Goal: Information Seeking & Learning: Learn about a topic

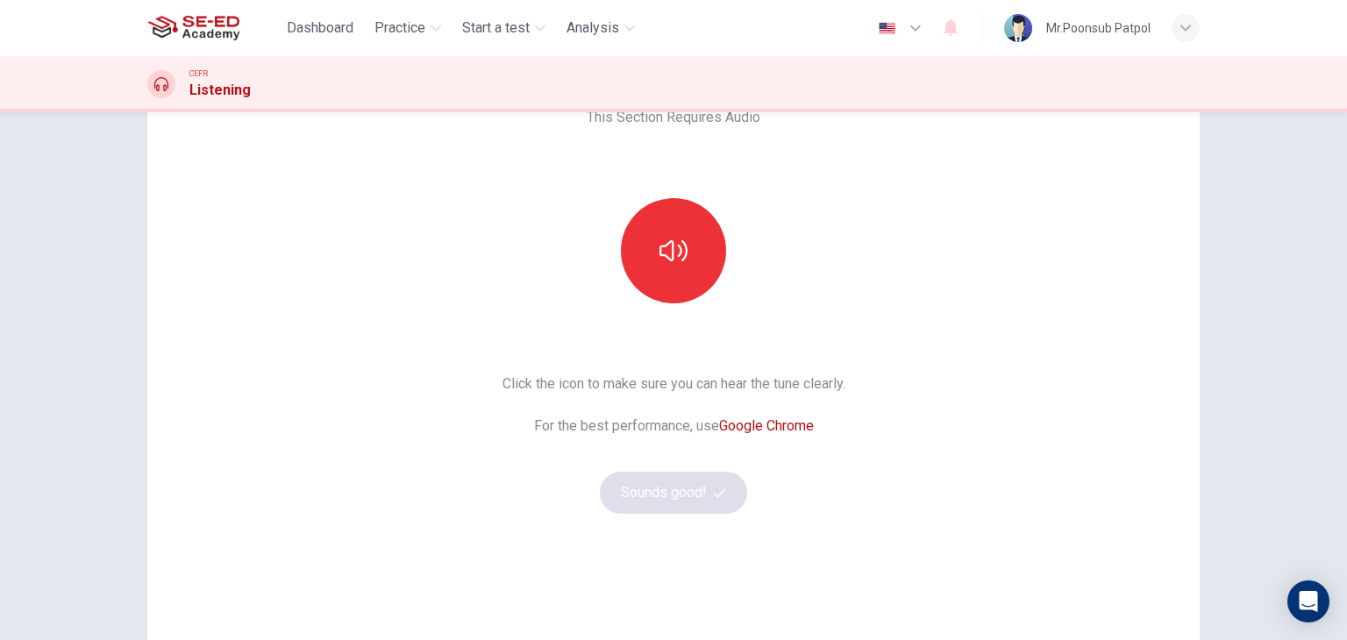
scroll to position [208, 0]
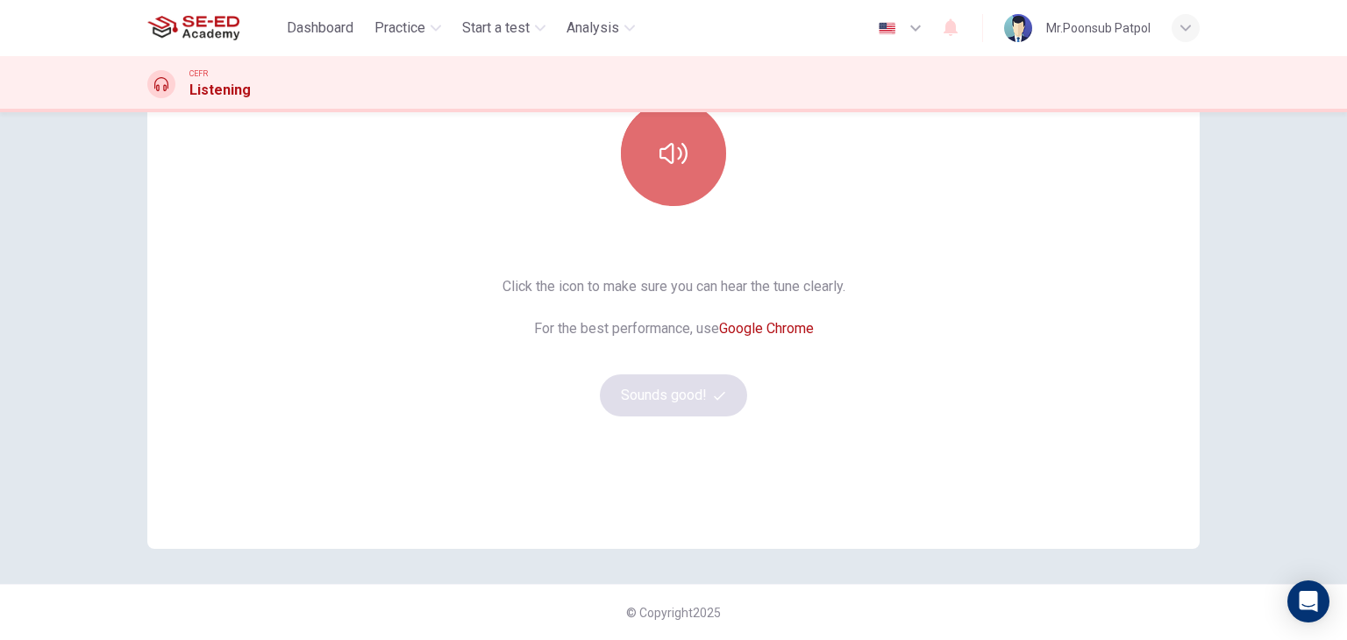
click at [665, 197] on button "button" at bounding box center [673, 153] width 105 height 105
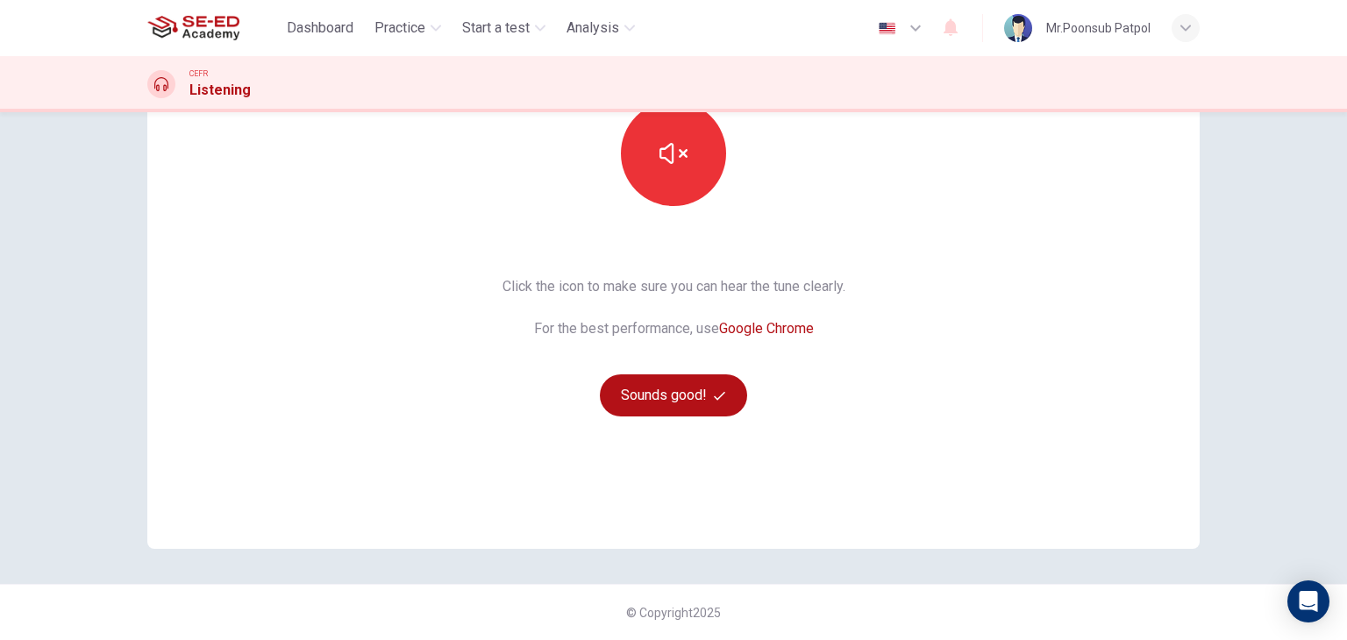
click at [642, 417] on div "This Section Requires Audio Click the icon to make sure you can hear the tune c…" at bounding box center [674, 244] width 371 height 610
click at [665, 390] on button "Sounds good!" at bounding box center [673, 396] width 147 height 42
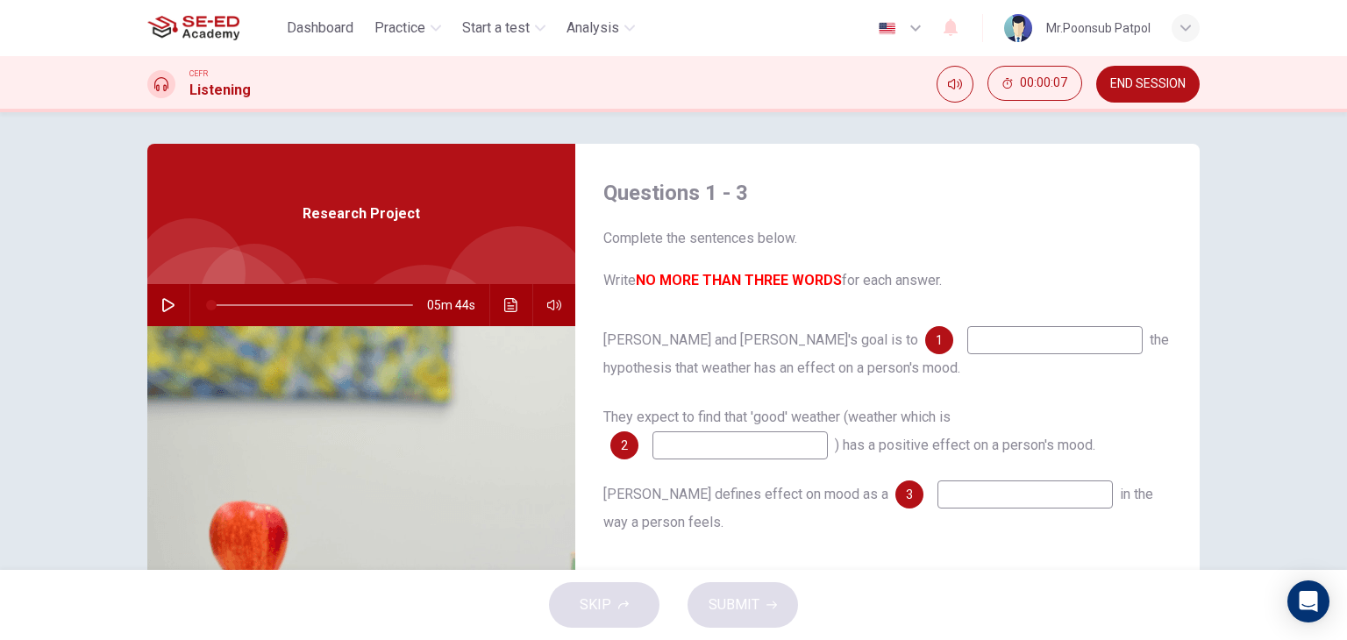
scroll to position [0, 0]
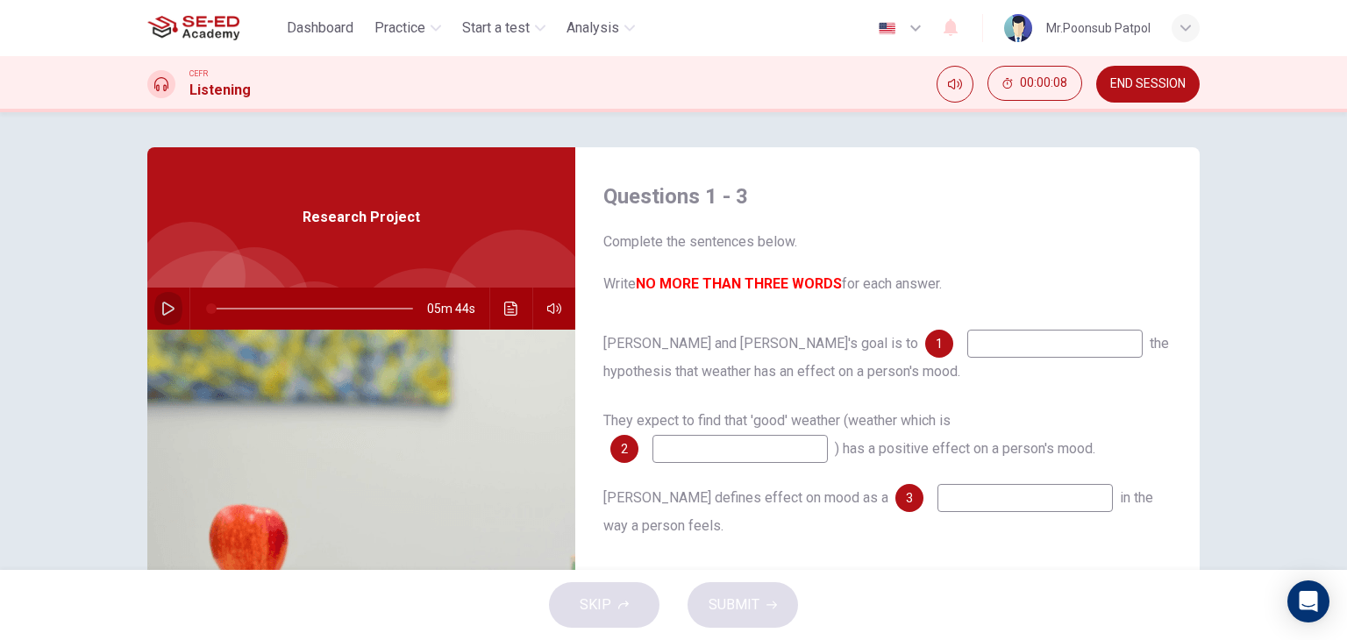
click at [161, 312] on icon "button" at bounding box center [168, 309] width 14 height 14
type input "0"
click at [934, 328] on div "Questions 1 - 3 Complete the sentences below. Write NO MORE THAN THREE WORDS fo…" at bounding box center [887, 452] width 624 height 610
click at [967, 334] on input at bounding box center [1054, 344] width 175 height 28
click at [925, 344] on div "1" at bounding box center [939, 344] width 28 height 28
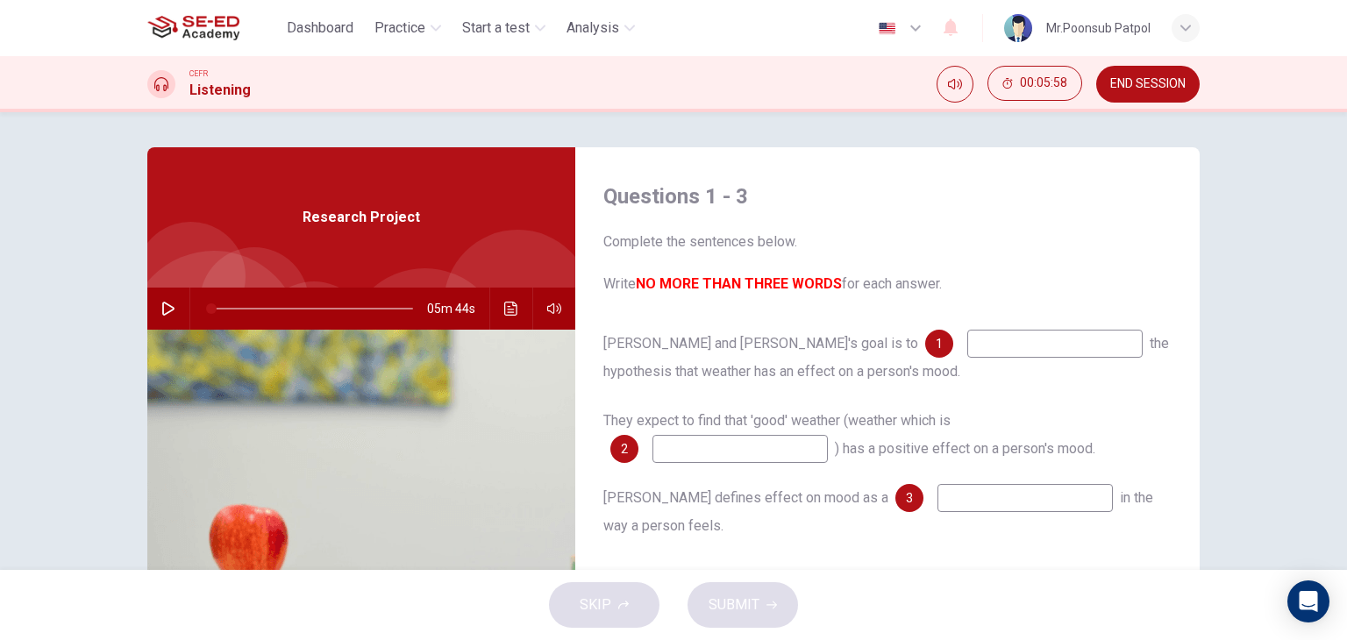
click at [925, 346] on div "1" at bounding box center [939, 344] width 28 height 28
click at [514, 306] on button "Click to see the audio transcription" at bounding box center [511, 309] width 28 height 42
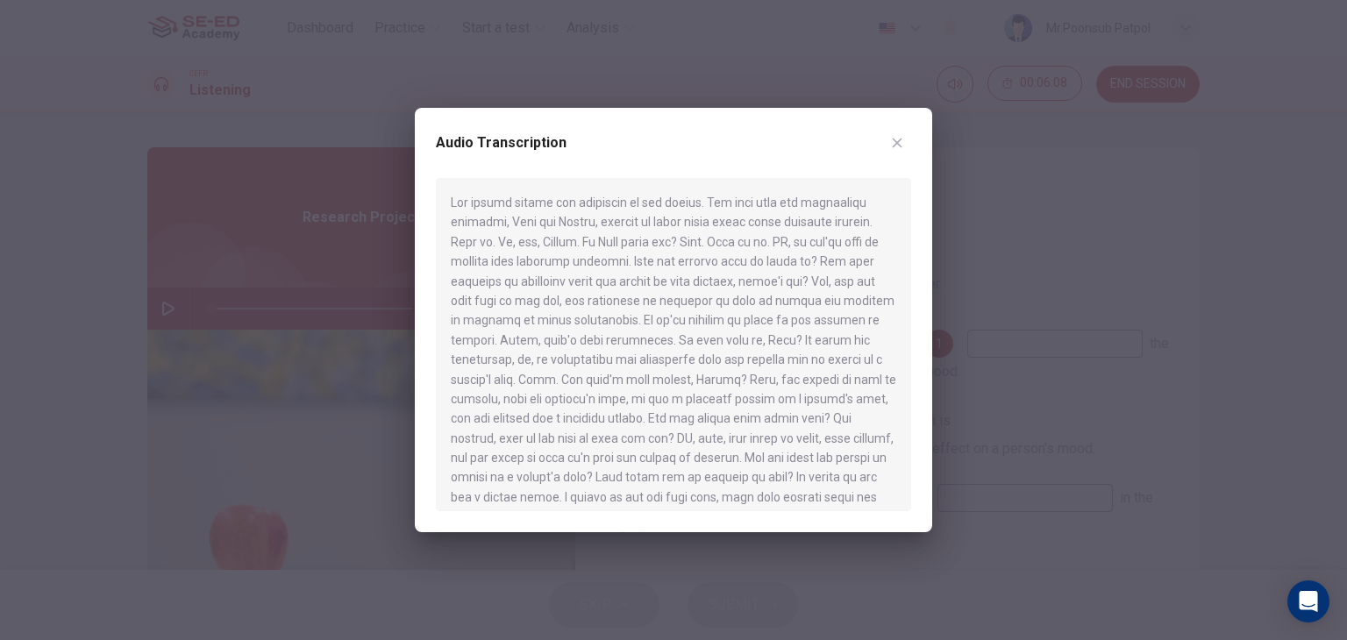
click at [896, 149] on icon "button" at bounding box center [897, 143] width 14 height 14
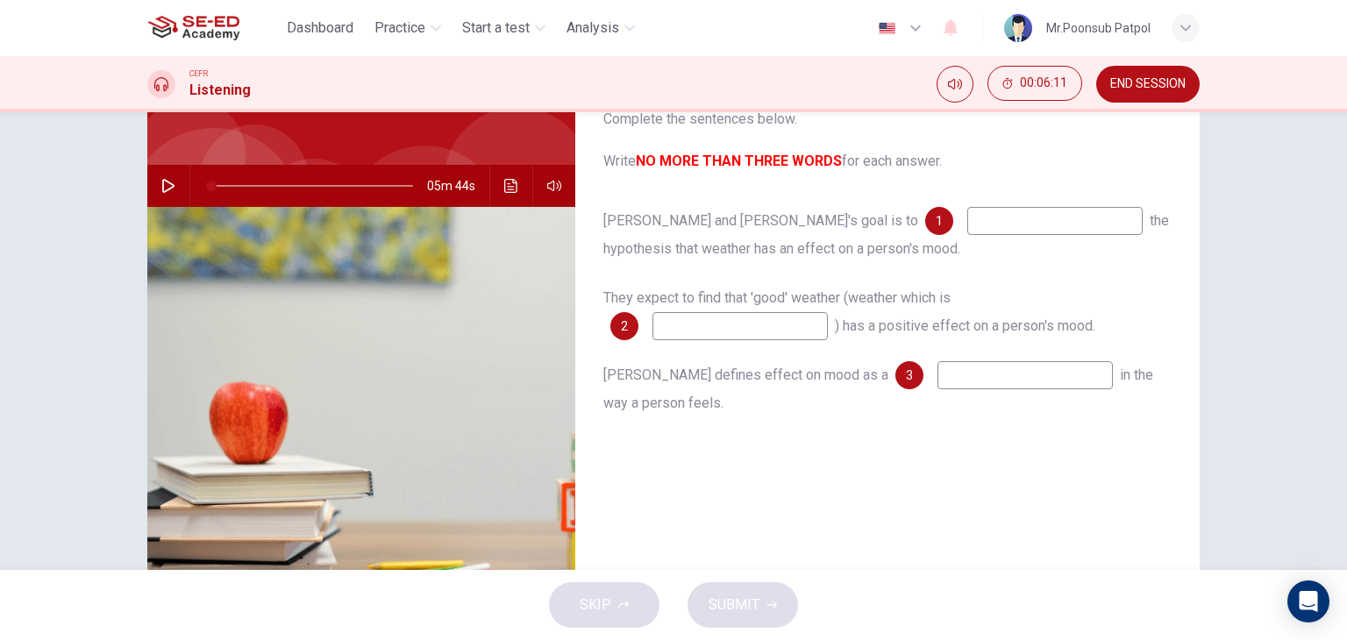
scroll to position [222, 0]
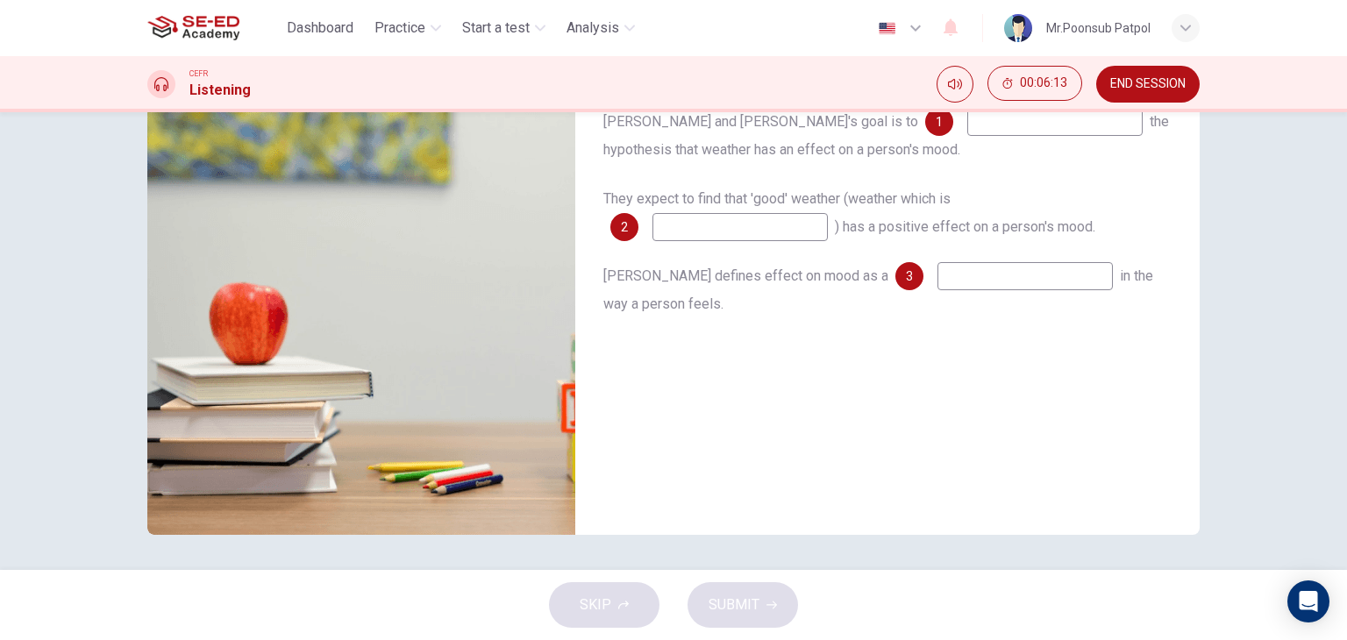
click at [607, 608] on div "SKIP SUBMIT" at bounding box center [673, 605] width 1347 height 70
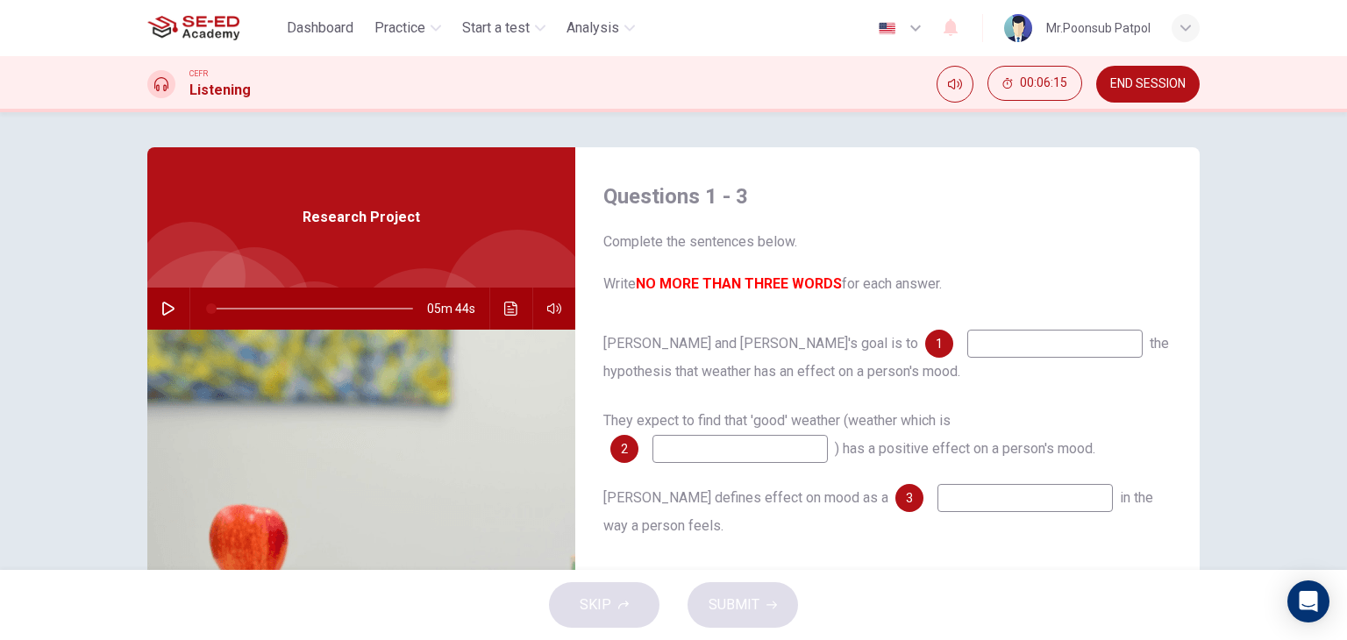
click at [1163, 91] on button "END SESSION" at bounding box center [1147, 84] width 103 height 37
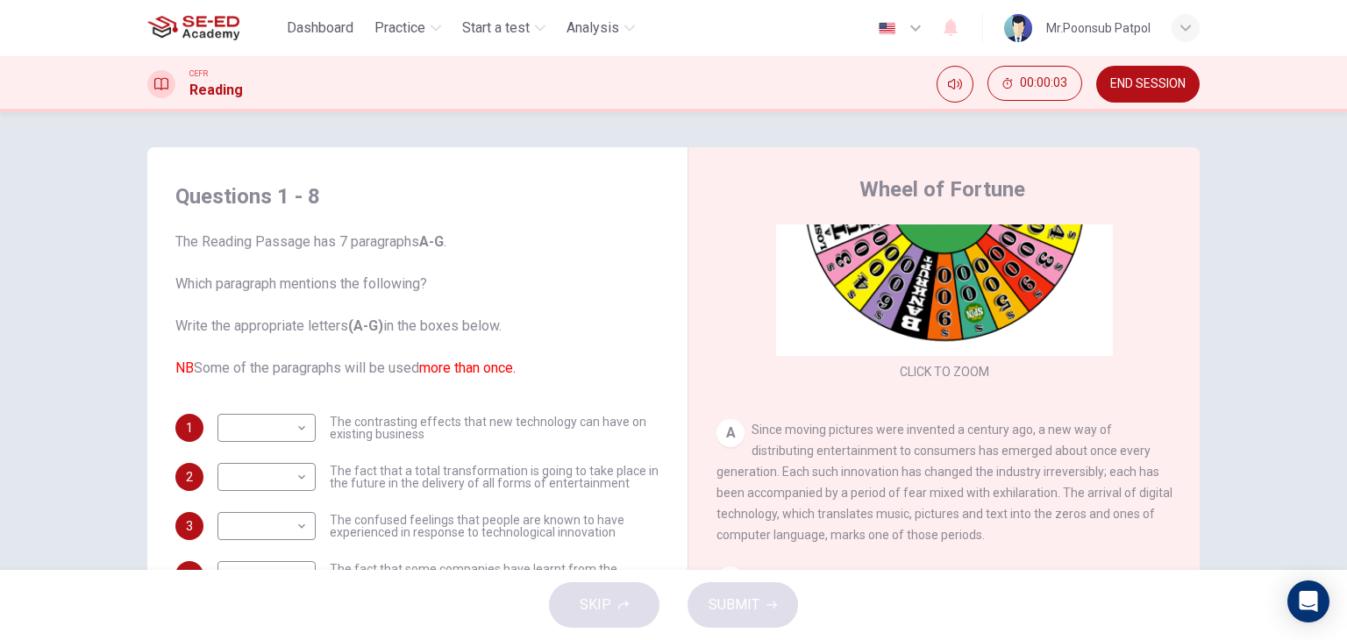
scroll to position [175, 0]
click at [287, 432] on body "This site uses cookies, as explained in our Privacy Policy . If you agree to th…" at bounding box center [673, 320] width 1347 height 640
click at [244, 466] on li "B" at bounding box center [262, 472] width 98 height 28
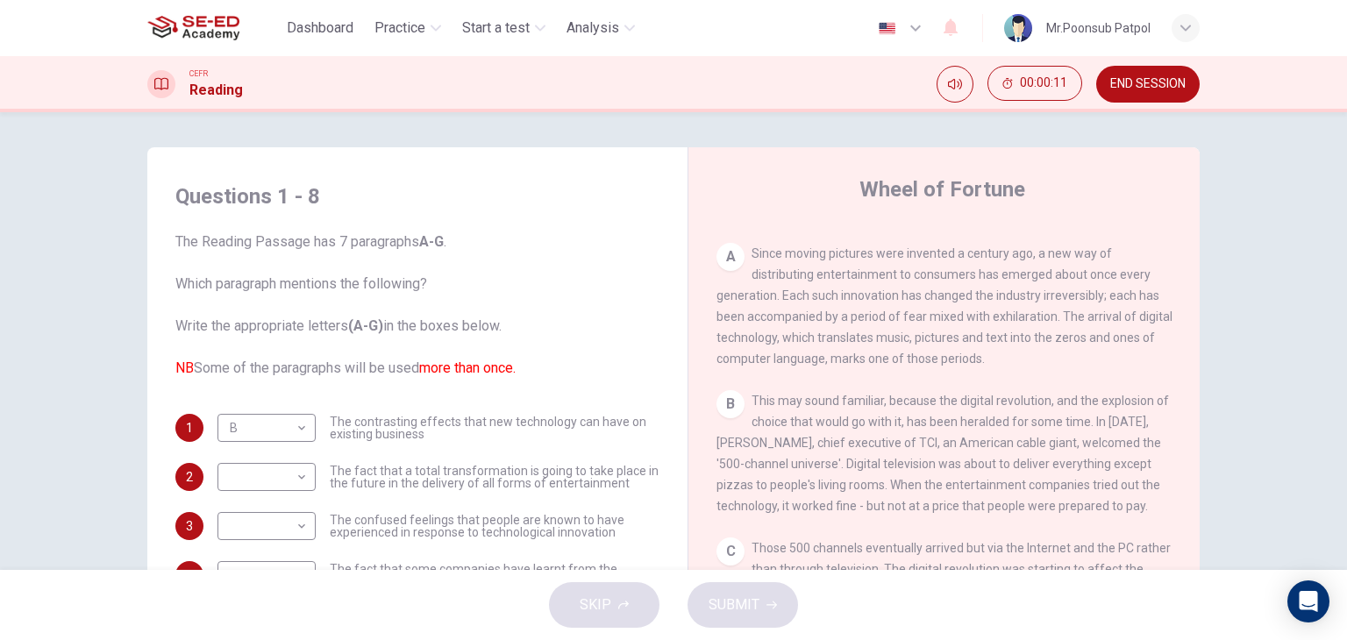
scroll to position [63, 0]
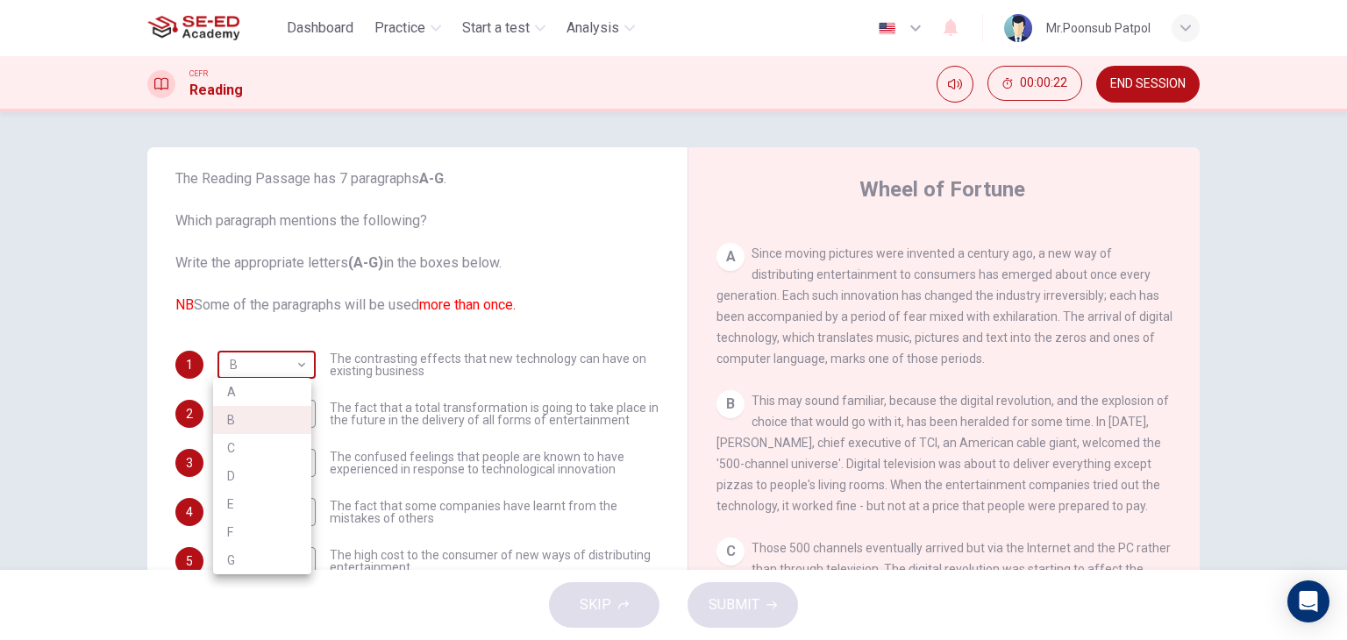
click at [271, 359] on body "This site uses cookies, as explained in our Privacy Policy . If you agree to th…" at bounding box center [673, 320] width 1347 height 640
click at [420, 296] on div at bounding box center [673, 320] width 1347 height 640
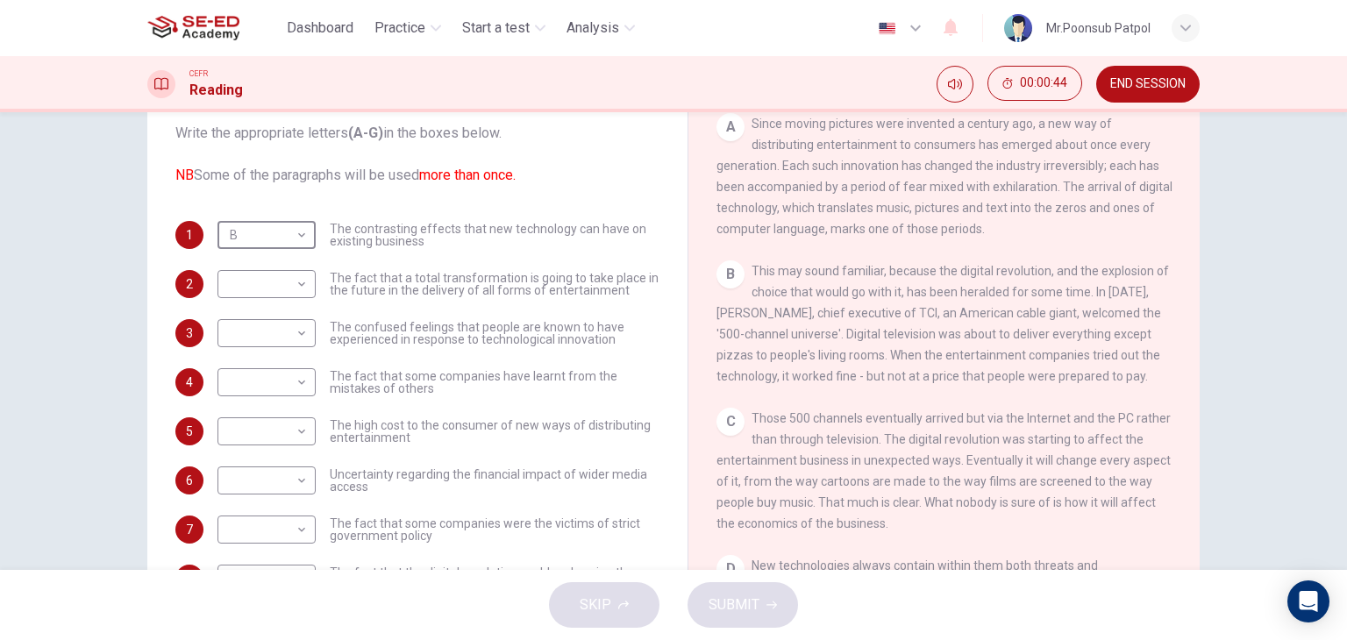
scroll to position [222, 0]
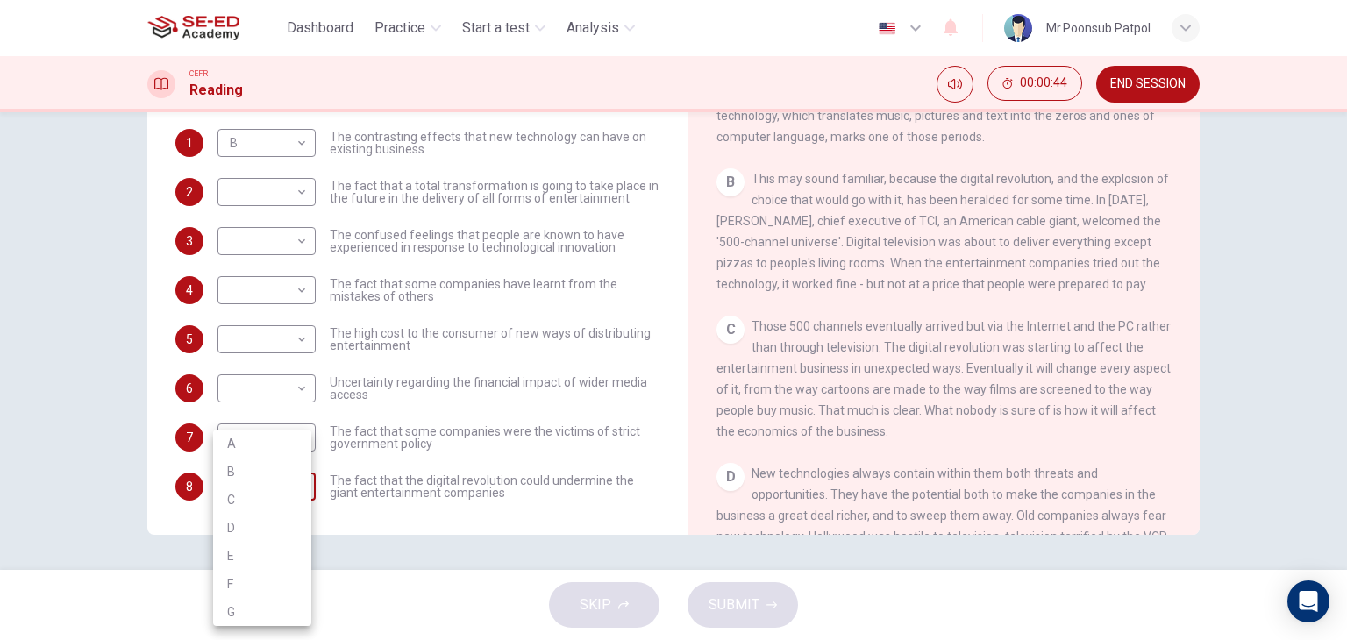
click at [304, 482] on body "This site uses cookies, as explained in our Privacy Policy . If you agree to th…" at bounding box center [673, 320] width 1347 height 640
click at [649, 322] on div at bounding box center [673, 320] width 1347 height 640
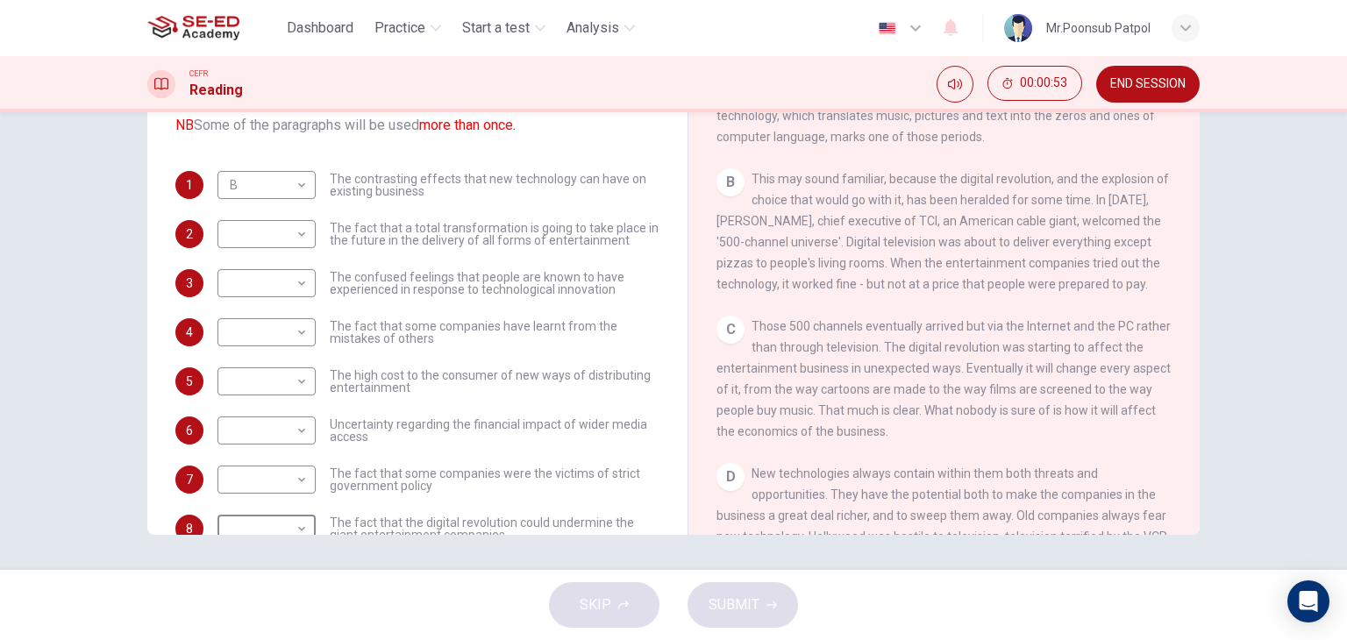
scroll to position [0, 0]
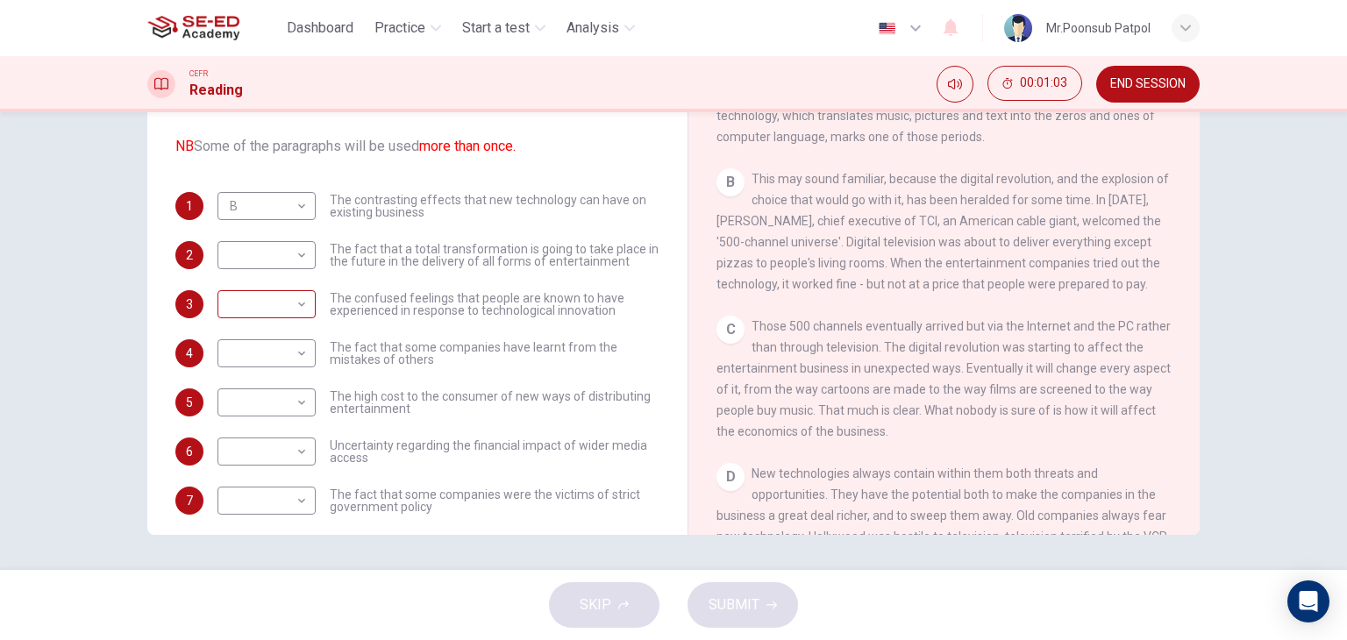
click at [289, 283] on body "This site uses cookies, as explained in our Privacy Policy . If you agree to th…" at bounding box center [673, 320] width 1347 height 640
click at [286, 260] on div at bounding box center [673, 320] width 1347 height 640
click at [286, 260] on body "This site uses cookies, as explained in our Privacy Policy . If you agree to th…" at bounding box center [673, 320] width 1347 height 640
click at [286, 260] on div at bounding box center [673, 320] width 1347 height 640
click at [301, 216] on body "This site uses cookies, as explained in our Privacy Policy . If you agree to th…" at bounding box center [673, 320] width 1347 height 640
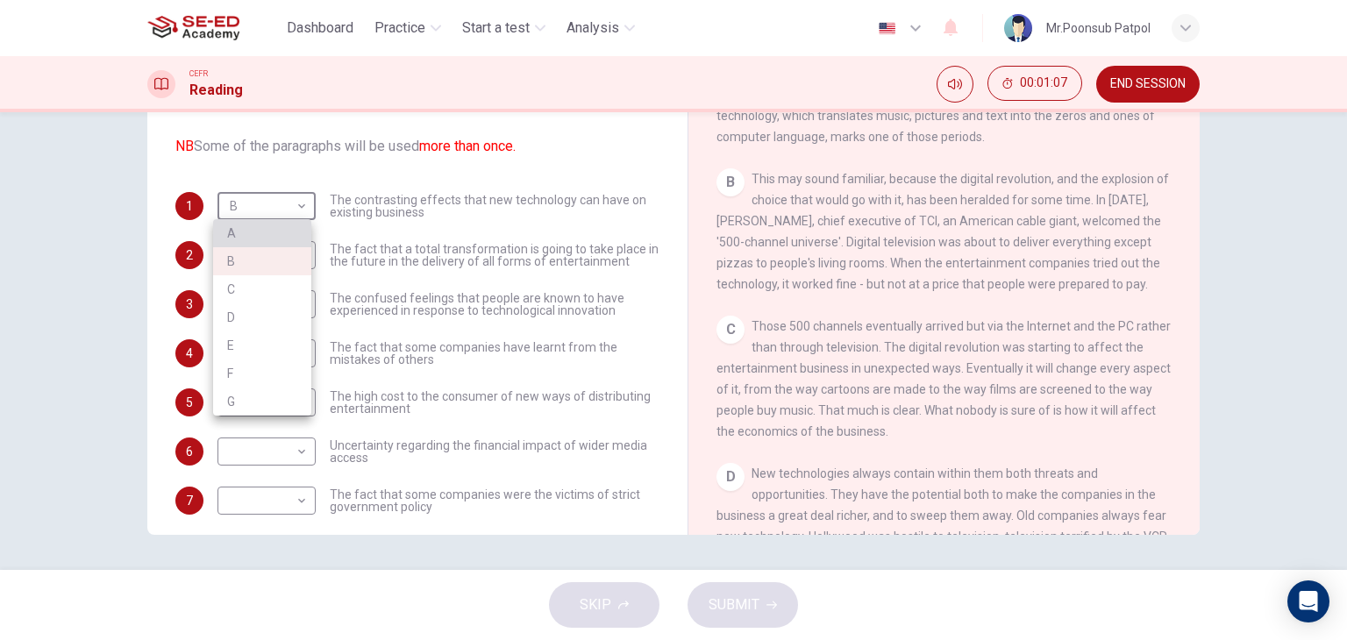
click at [284, 239] on li "A" at bounding box center [262, 233] width 98 height 28
type input "A"
click at [277, 252] on body "This site uses cookies, as explained in our Privacy Policy . If you agree to th…" at bounding box center [673, 320] width 1347 height 640
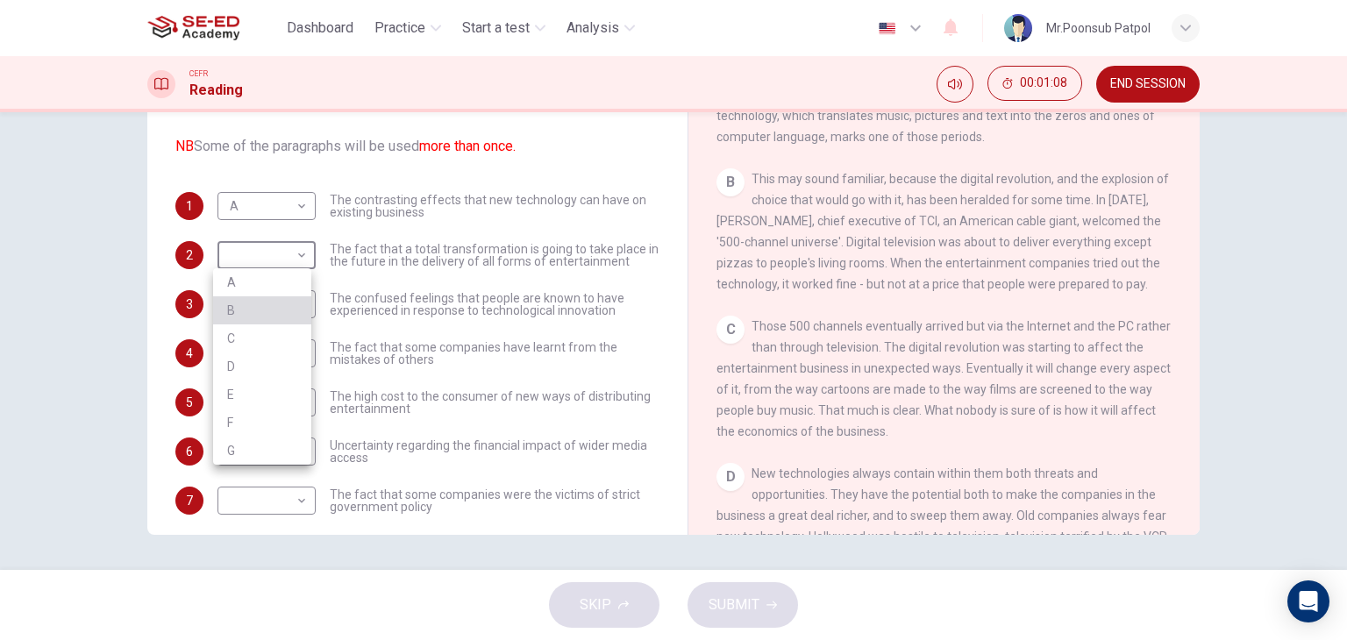
click at [265, 312] on li "B" at bounding box center [262, 310] width 98 height 28
type input "B"
click at [277, 289] on body "This site uses cookies, as explained in our Privacy Policy . If you agree to th…" at bounding box center [673, 320] width 1347 height 640
click at [253, 386] on li "C" at bounding box center [262, 388] width 98 height 28
type input "C"
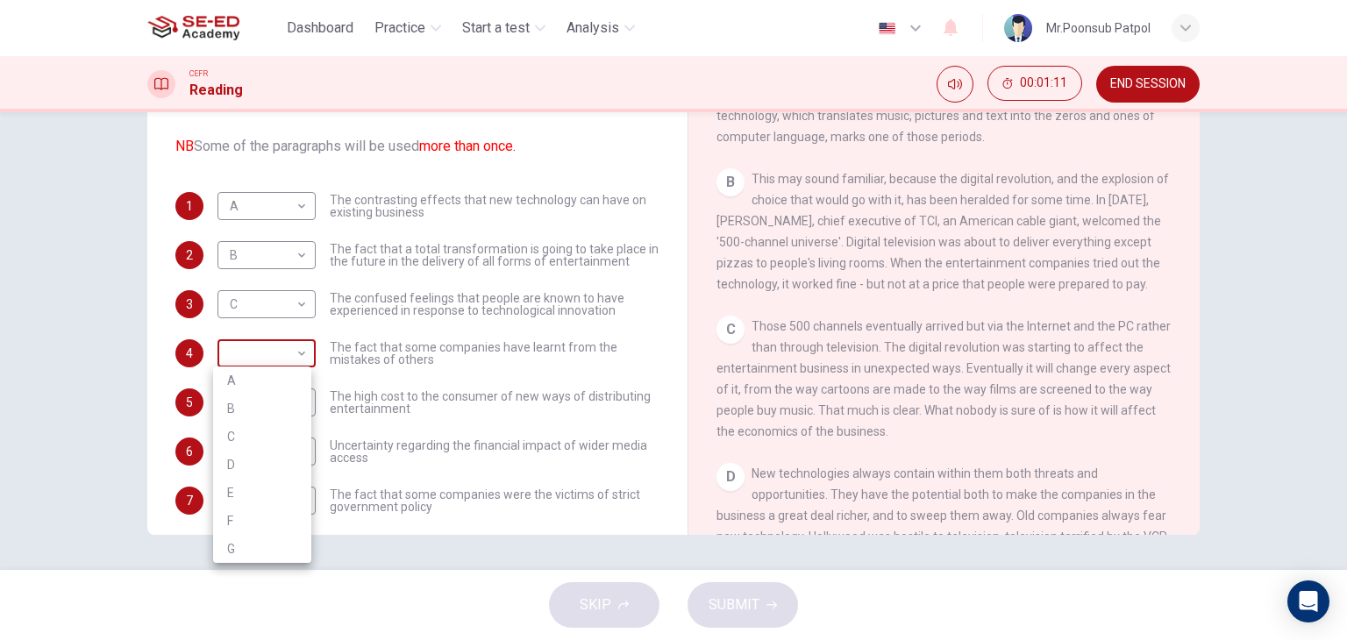
click at [266, 353] on body "This site uses cookies, as explained in our Privacy Policy . If you agree to th…" at bounding box center [673, 320] width 1347 height 640
click at [235, 465] on li "D" at bounding box center [262, 465] width 98 height 28
type input "D"
click at [262, 411] on body "This site uses cookies, as explained in our Privacy Policy . If you agree to th…" at bounding box center [673, 320] width 1347 height 640
click at [246, 532] on li "E" at bounding box center [262, 542] width 98 height 28
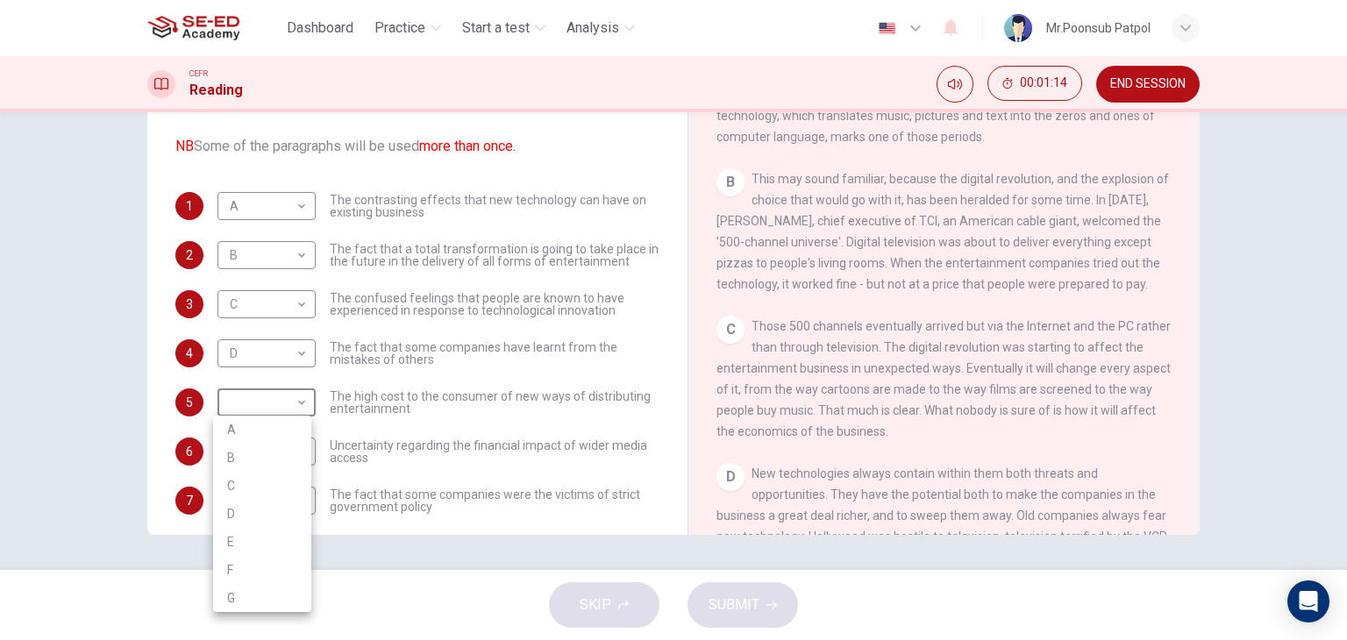
type input "E"
click at [267, 458] on body "This site uses cookies, as explained in our Privacy Policy . If you agree to th…" at bounding box center [673, 320] width 1347 height 640
click at [254, 575] on li "F" at bounding box center [262, 584] width 98 height 28
type input "F"
click at [271, 508] on body "This site uses cookies, as explained in our Privacy Policy . If you agree to th…" at bounding box center [673, 320] width 1347 height 640
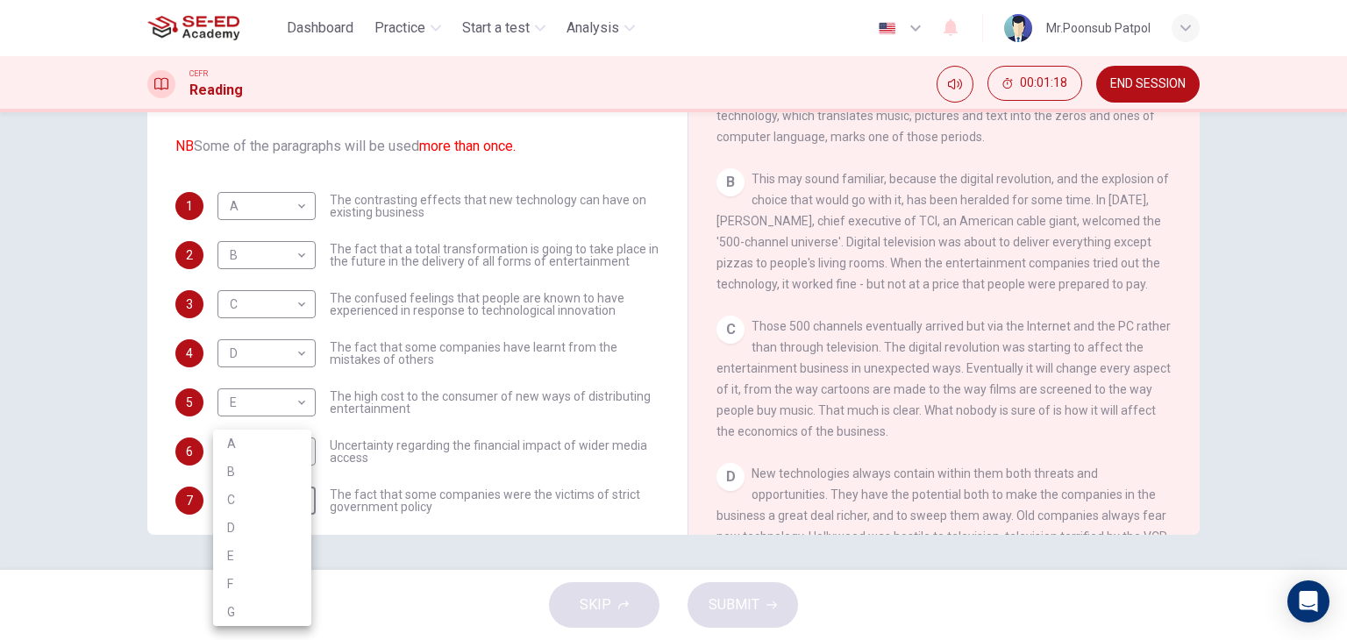
click at [268, 605] on li "G" at bounding box center [262, 612] width 98 height 28
type input "G"
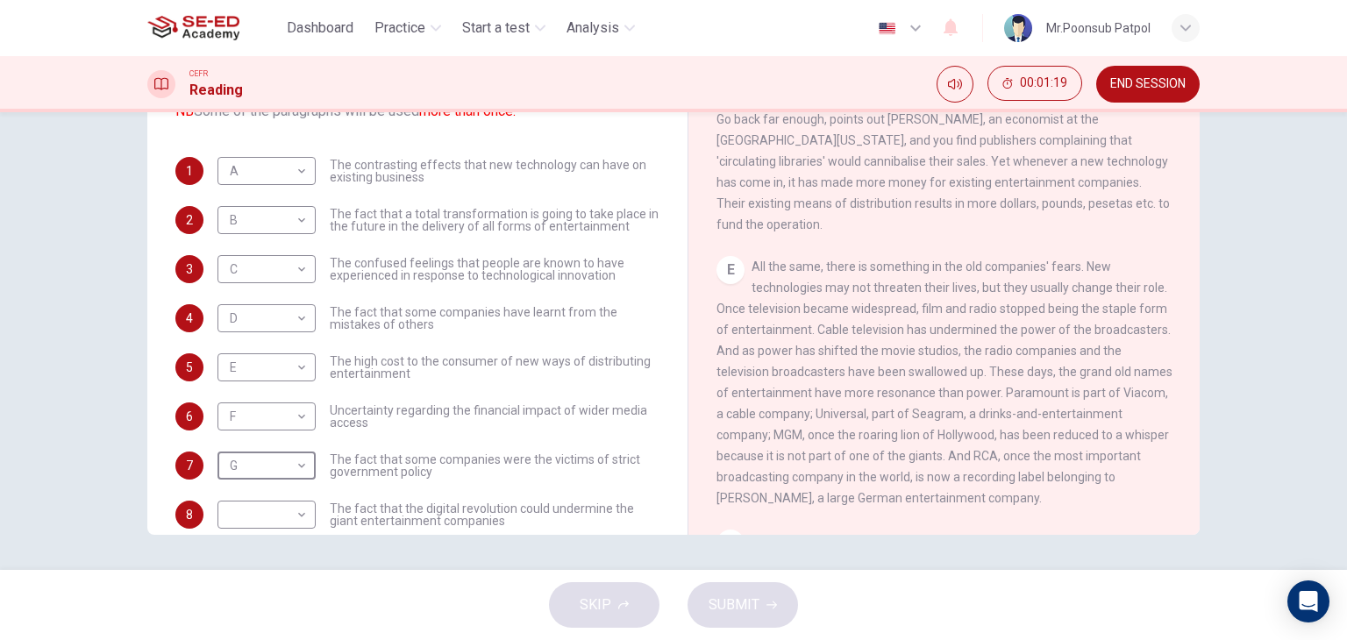
scroll to position [63, 0]
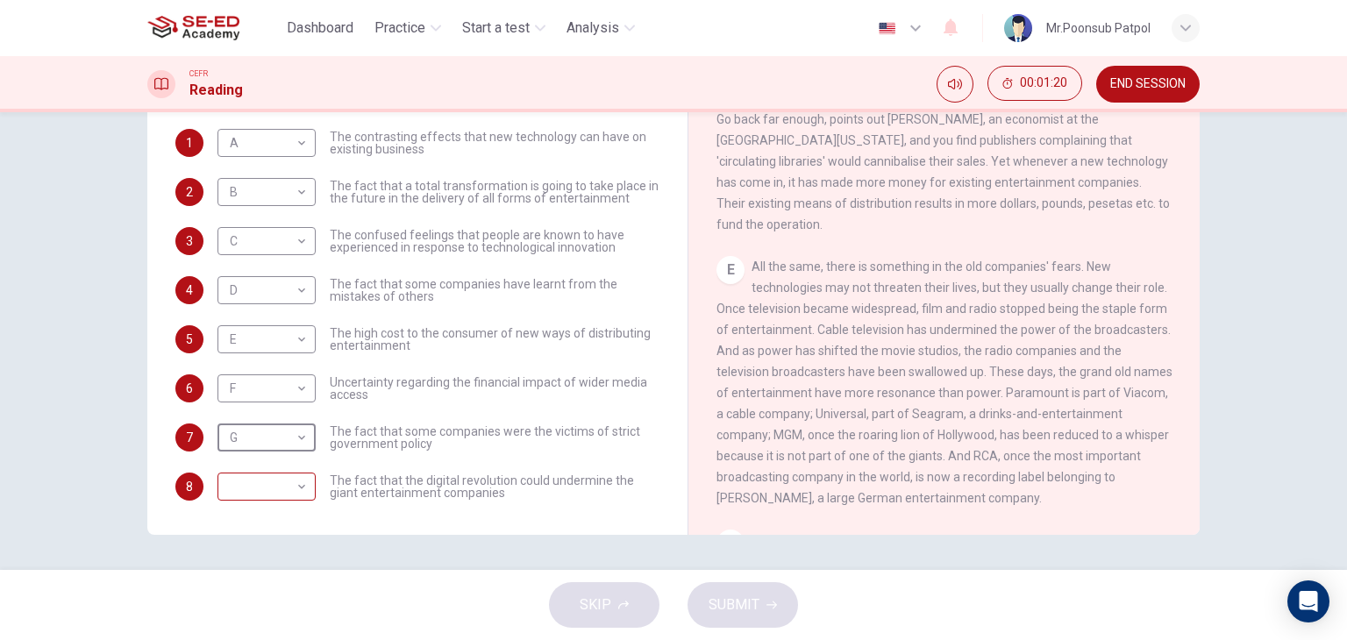
click at [277, 487] on body "This site uses cookies, as explained in our Privacy Policy . If you agree to th…" at bounding box center [673, 320] width 1347 height 640
click at [246, 610] on li "G" at bounding box center [262, 612] width 98 height 28
type input "G"
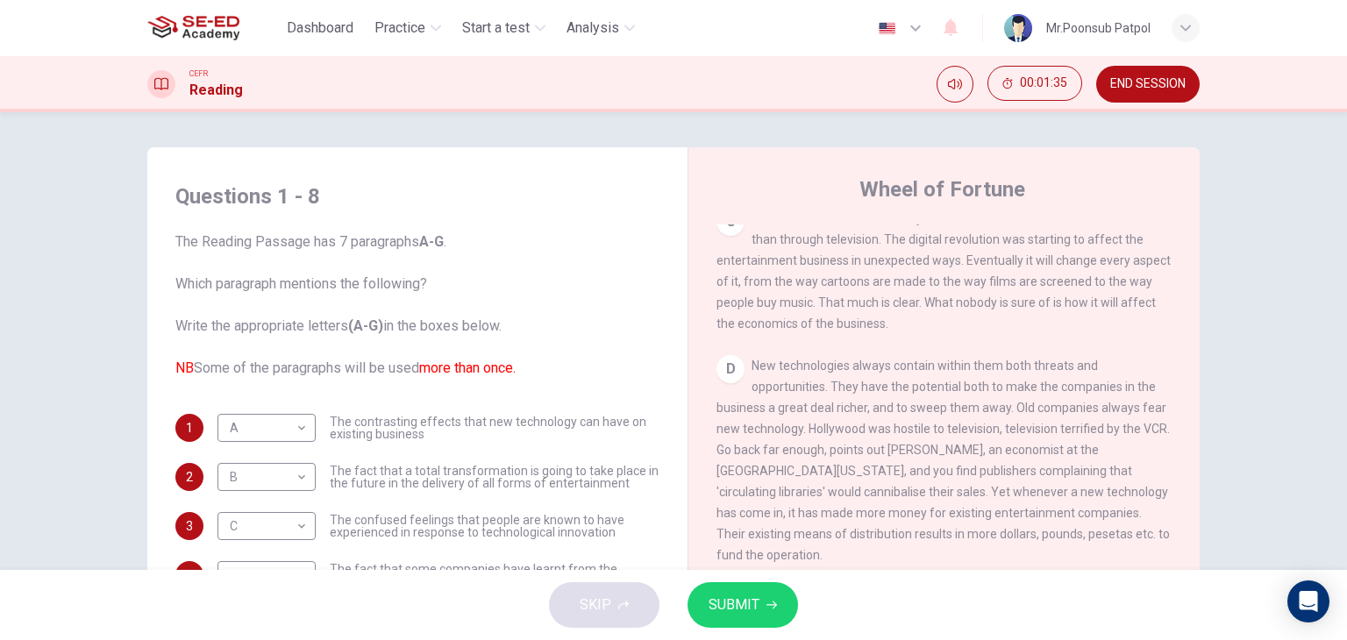
scroll to position [526, 0]
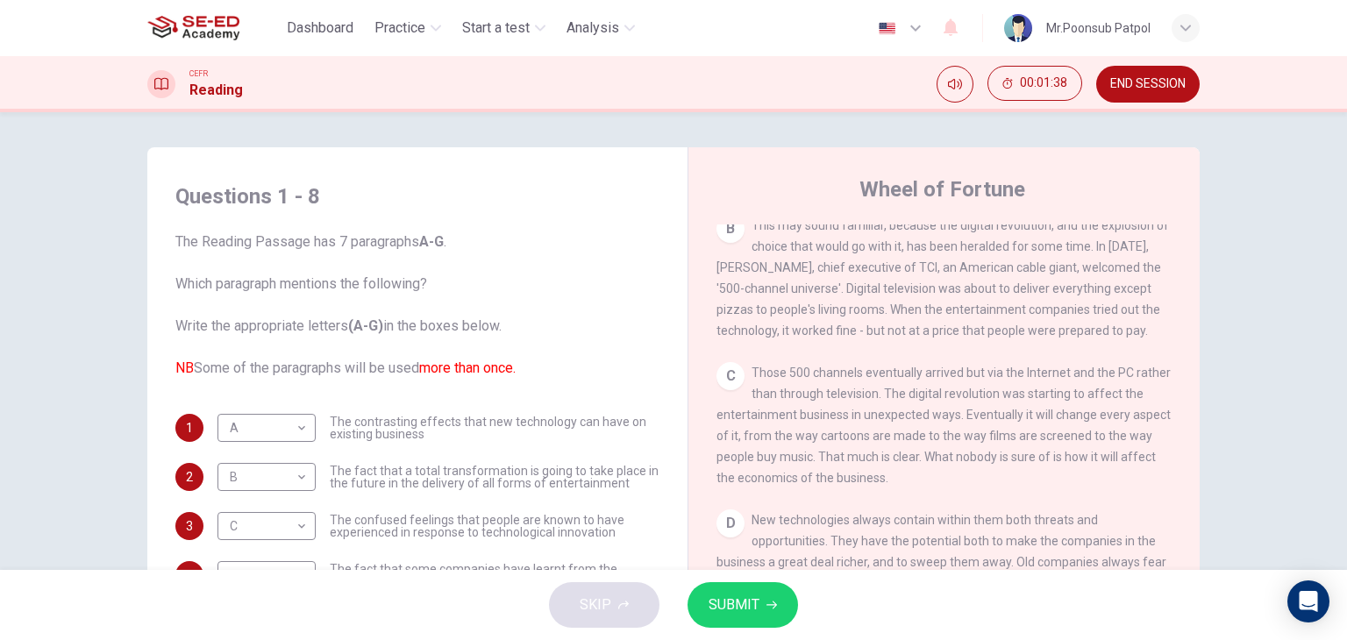
click at [1106, 79] on button "END SESSION" at bounding box center [1147, 84] width 103 height 37
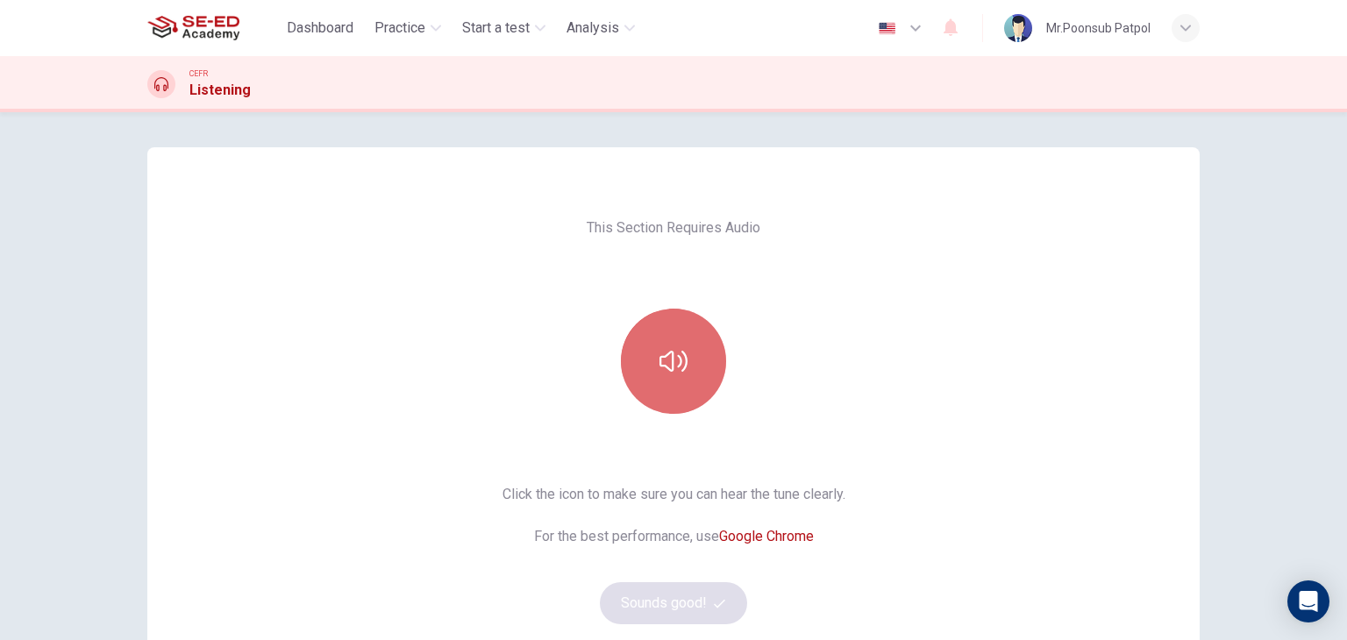
click at [681, 396] on button "button" at bounding box center [673, 361] width 105 height 105
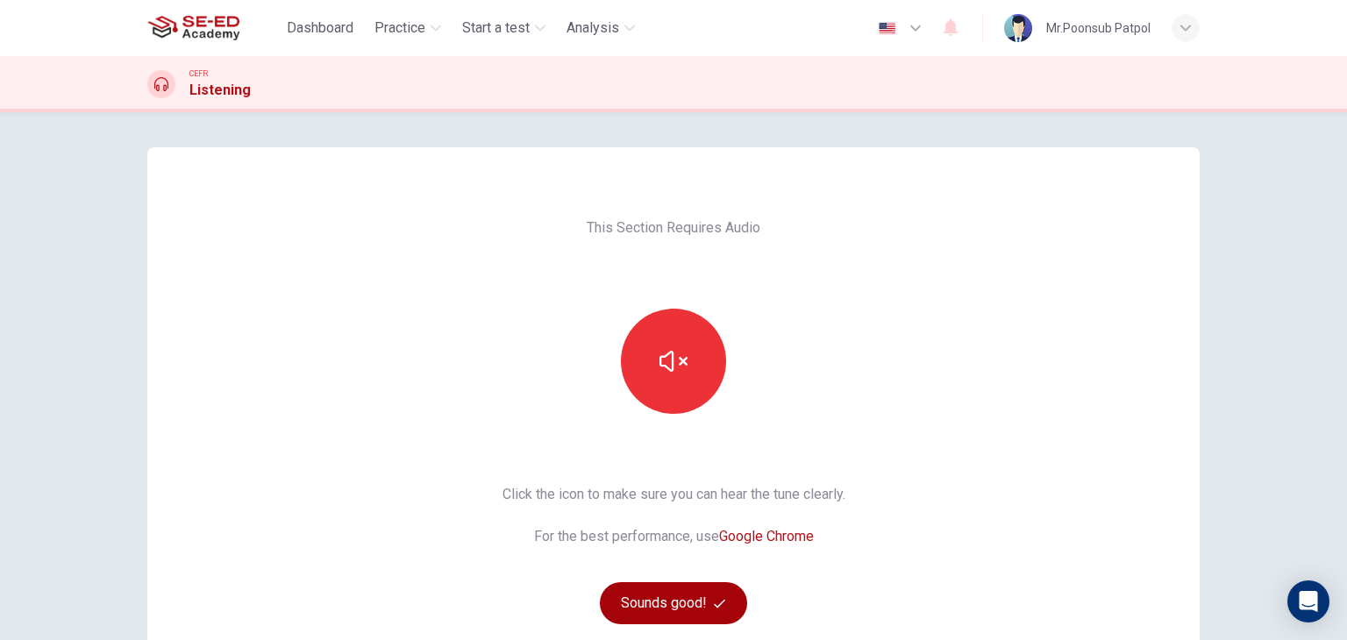
click at [704, 590] on button "Sounds good!" at bounding box center [673, 603] width 147 height 42
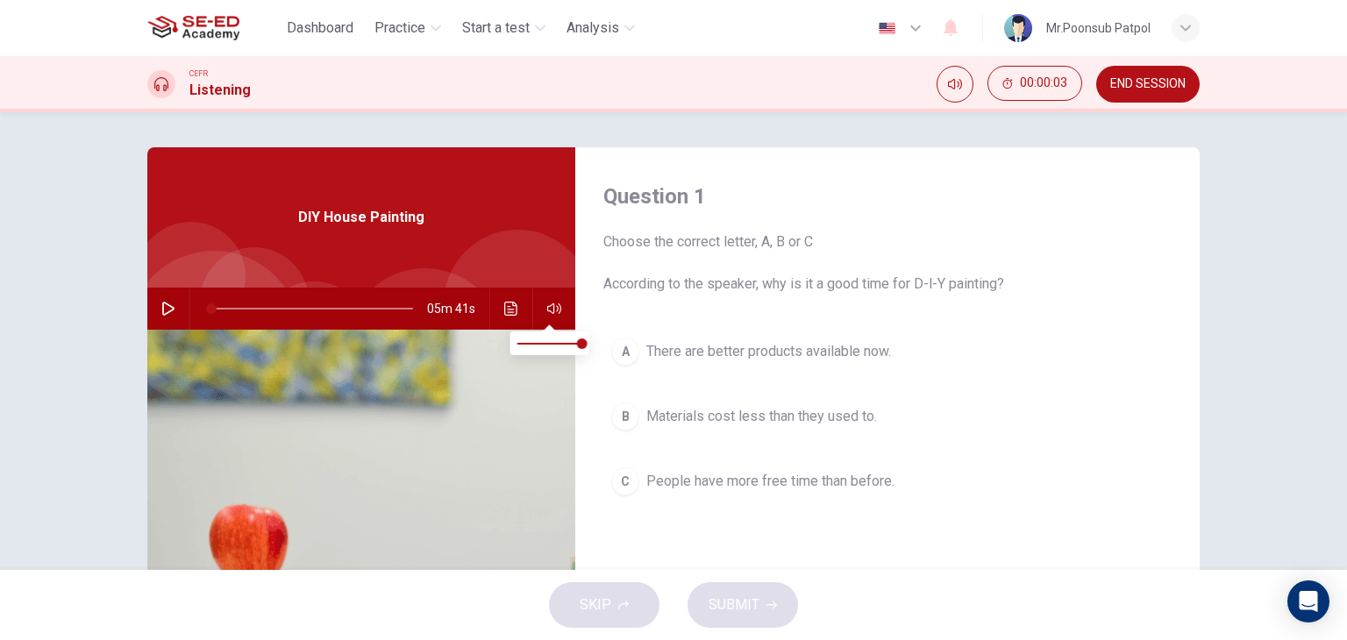
click at [540, 303] on button "button" at bounding box center [554, 309] width 28 height 42
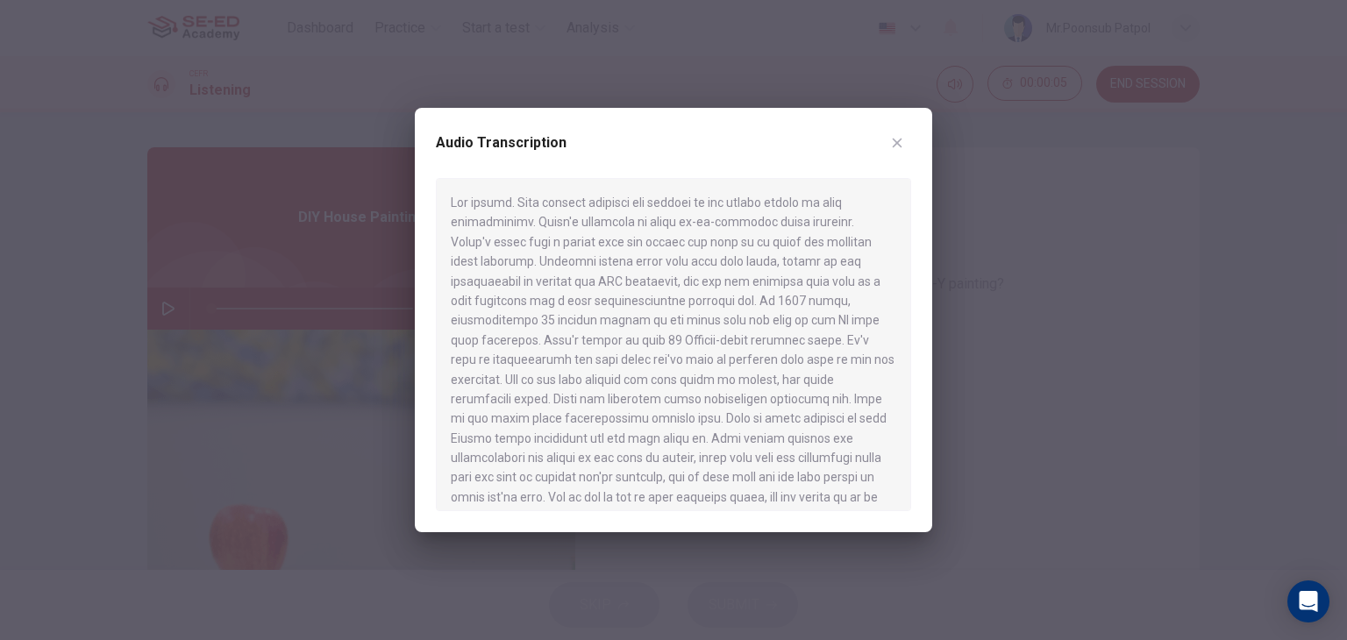
click at [891, 149] on icon "button" at bounding box center [897, 143] width 14 height 14
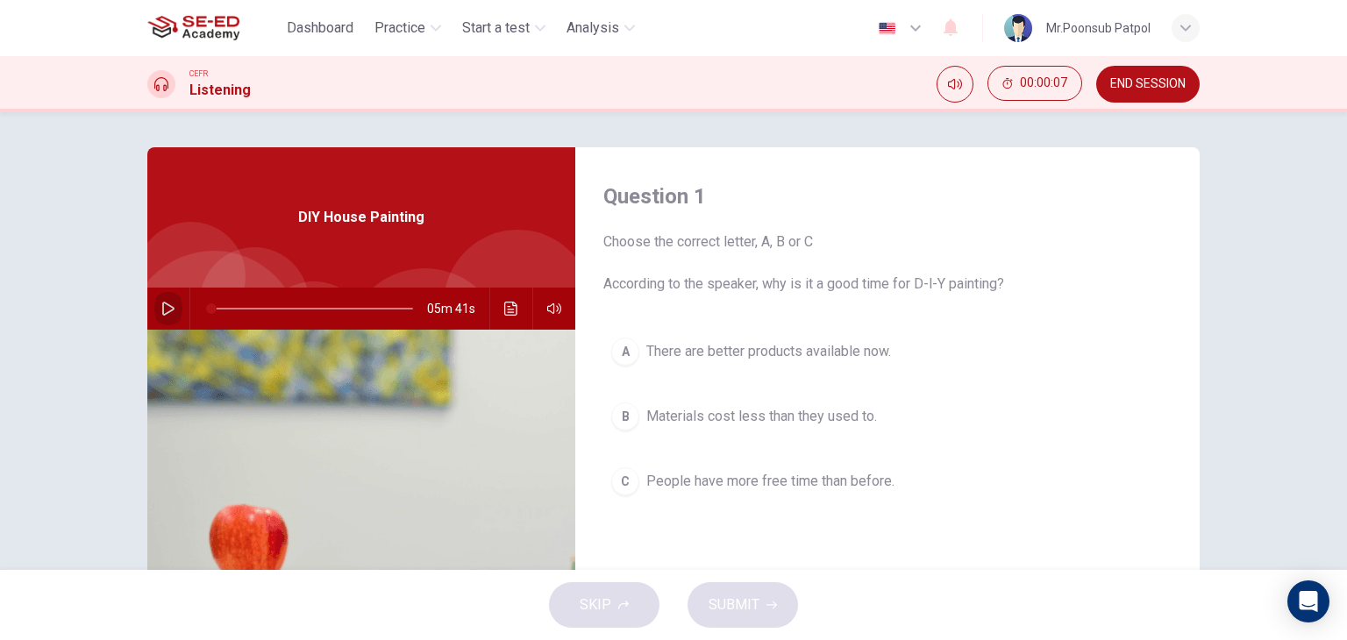
click at [154, 312] on button "button" at bounding box center [168, 309] width 28 height 42
click at [631, 344] on div "A" at bounding box center [625, 352] width 28 height 28
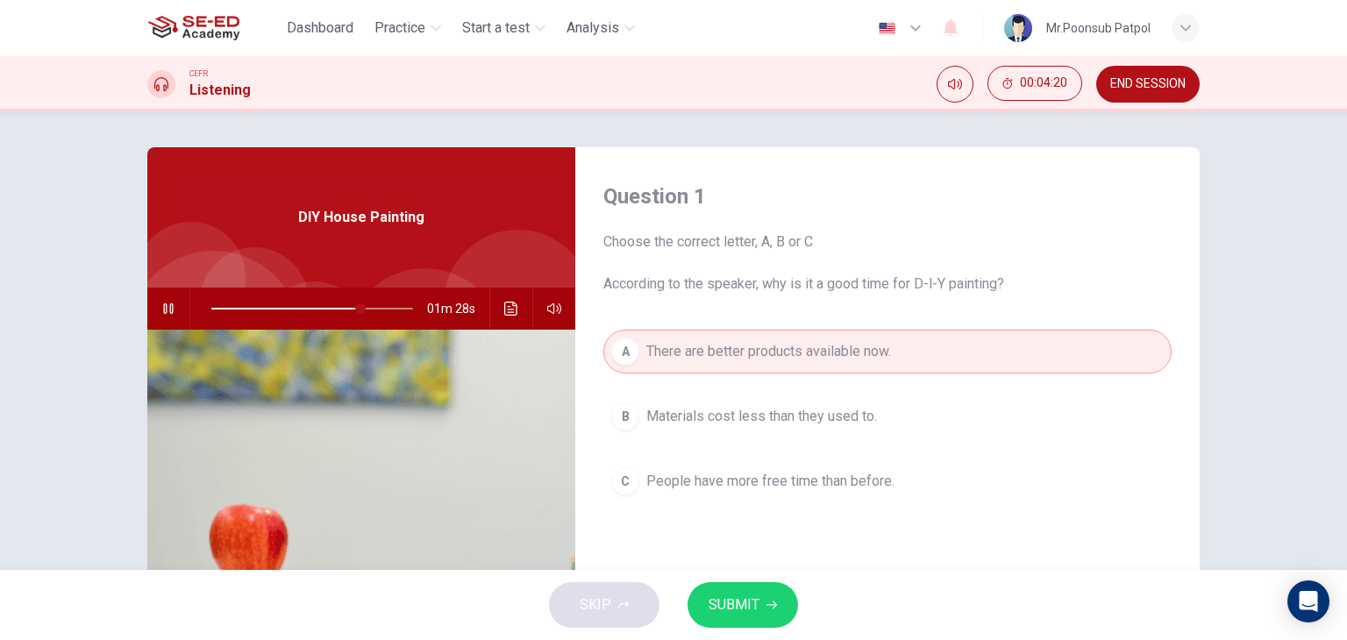
click at [617, 415] on div "B" at bounding box center [625, 417] width 28 height 28
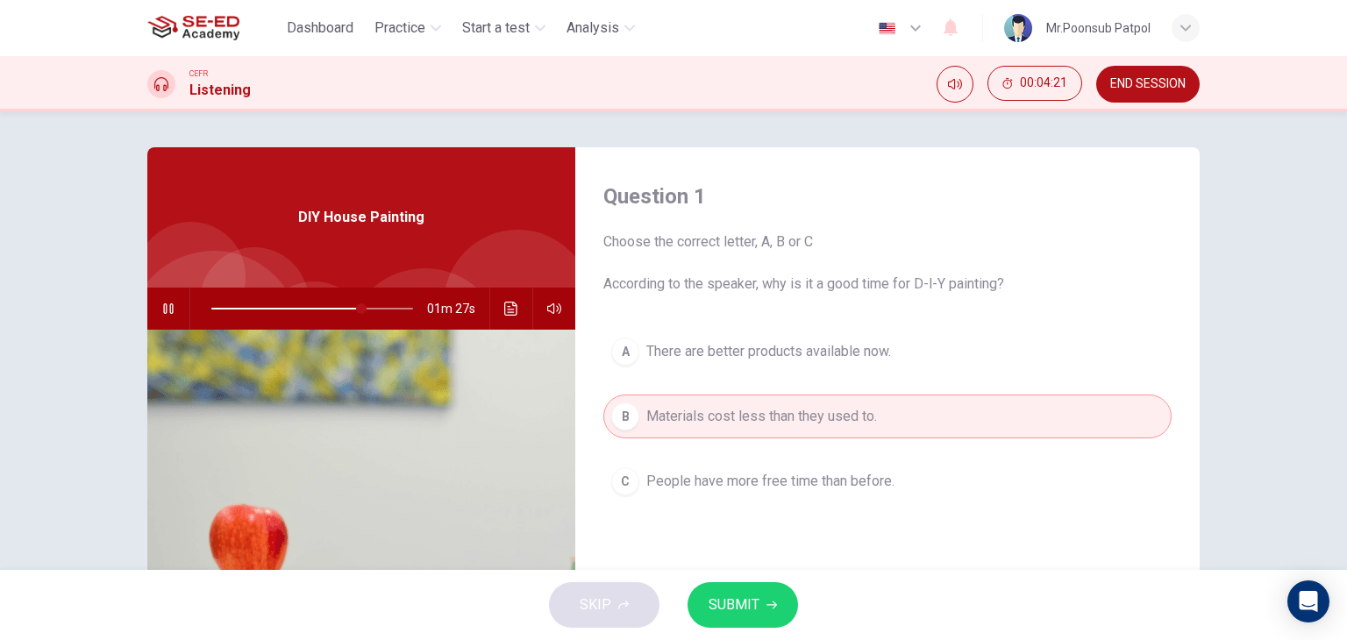
click at [626, 481] on div "C" at bounding box center [625, 481] width 28 height 28
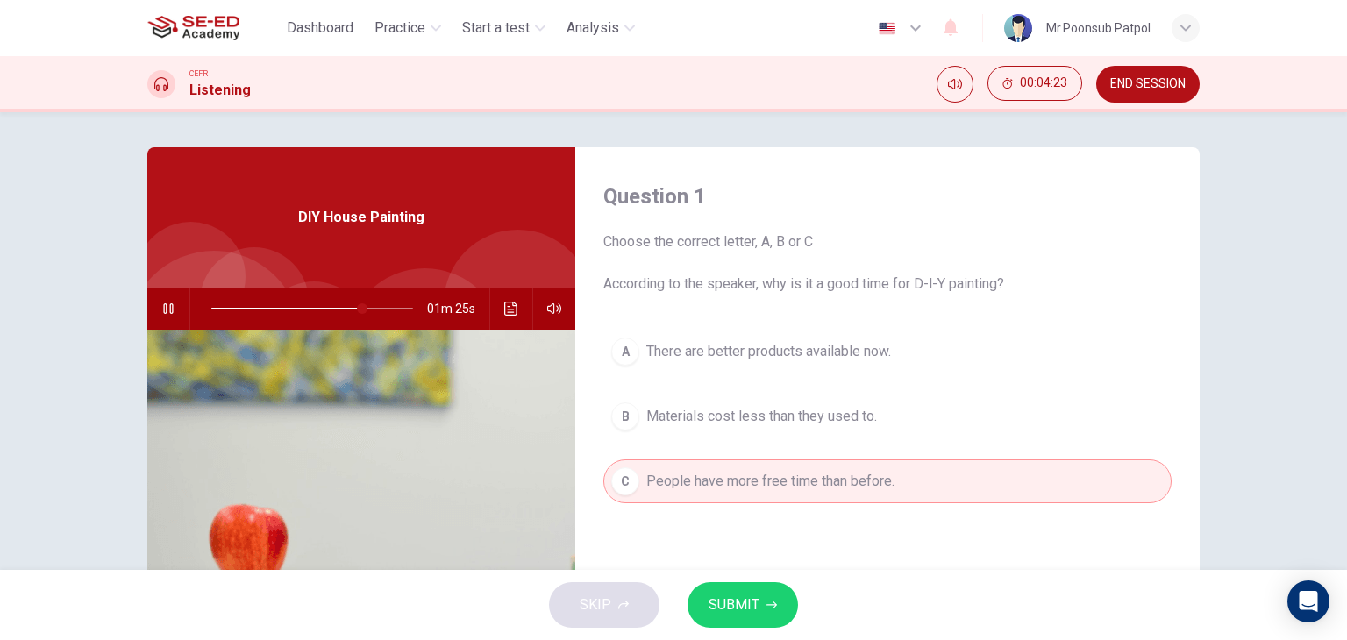
click at [667, 370] on button "A There are better products available now." at bounding box center [887, 352] width 568 height 44
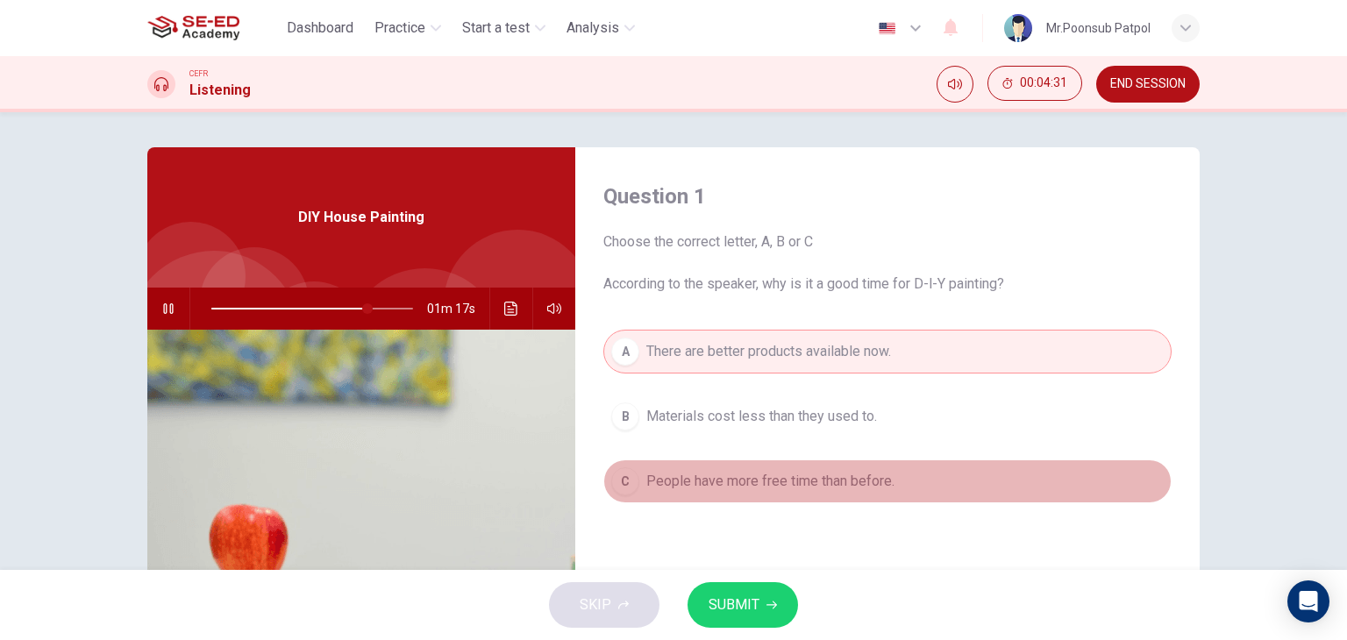
click at [648, 482] on span "People have more free time than before." at bounding box center [770, 481] width 248 height 21
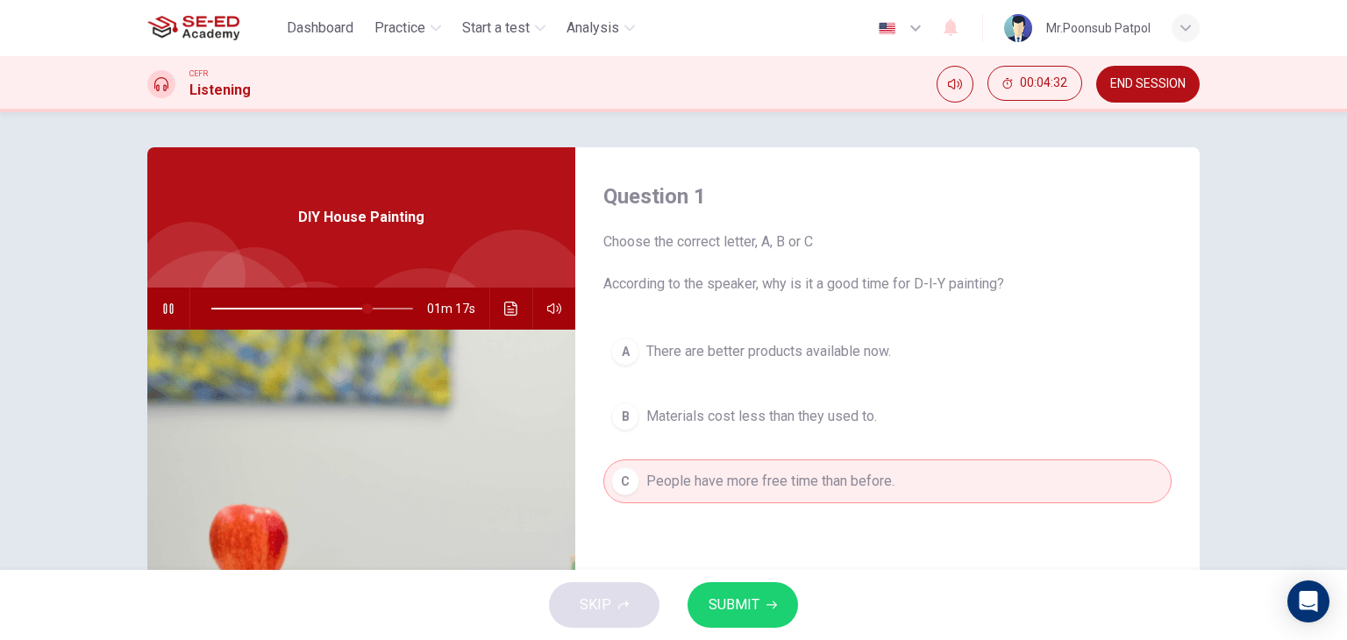
click at [667, 425] on span "Materials cost less than they used to." at bounding box center [761, 416] width 231 height 21
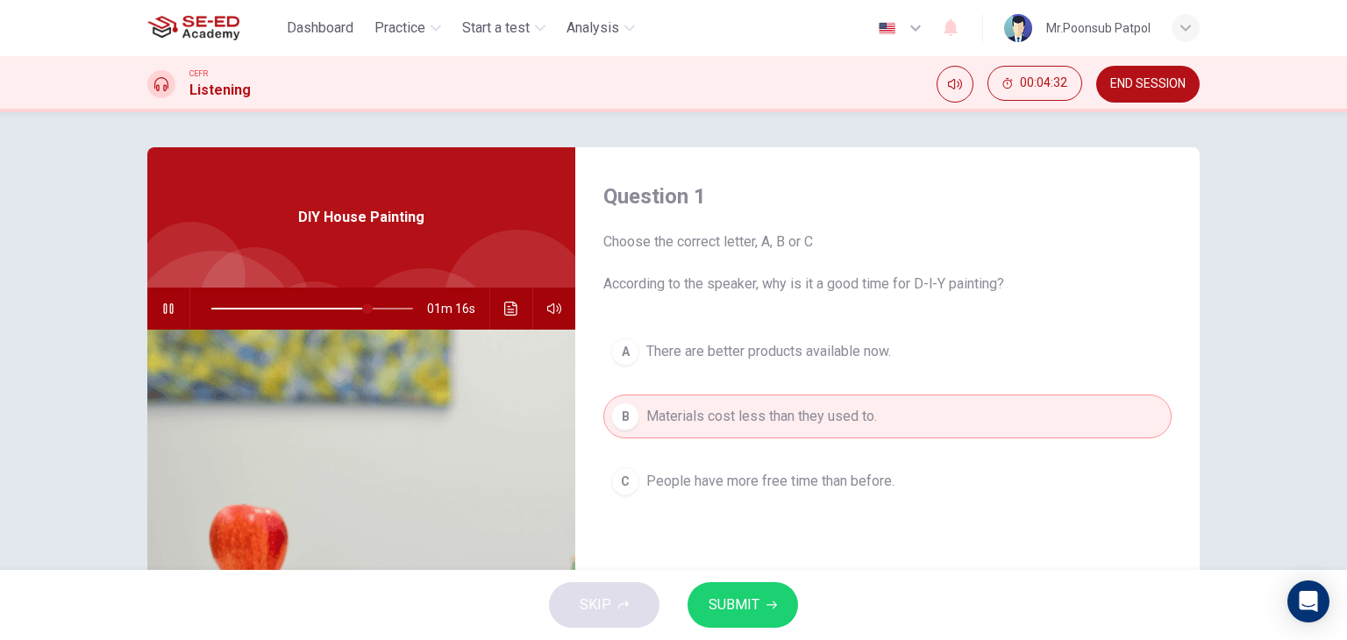
click at [721, 380] on div "A There are better products available now. B Materials cost less than they used…" at bounding box center [887, 434] width 568 height 209
type input "0"
